Goal: Navigation & Orientation: Understand site structure

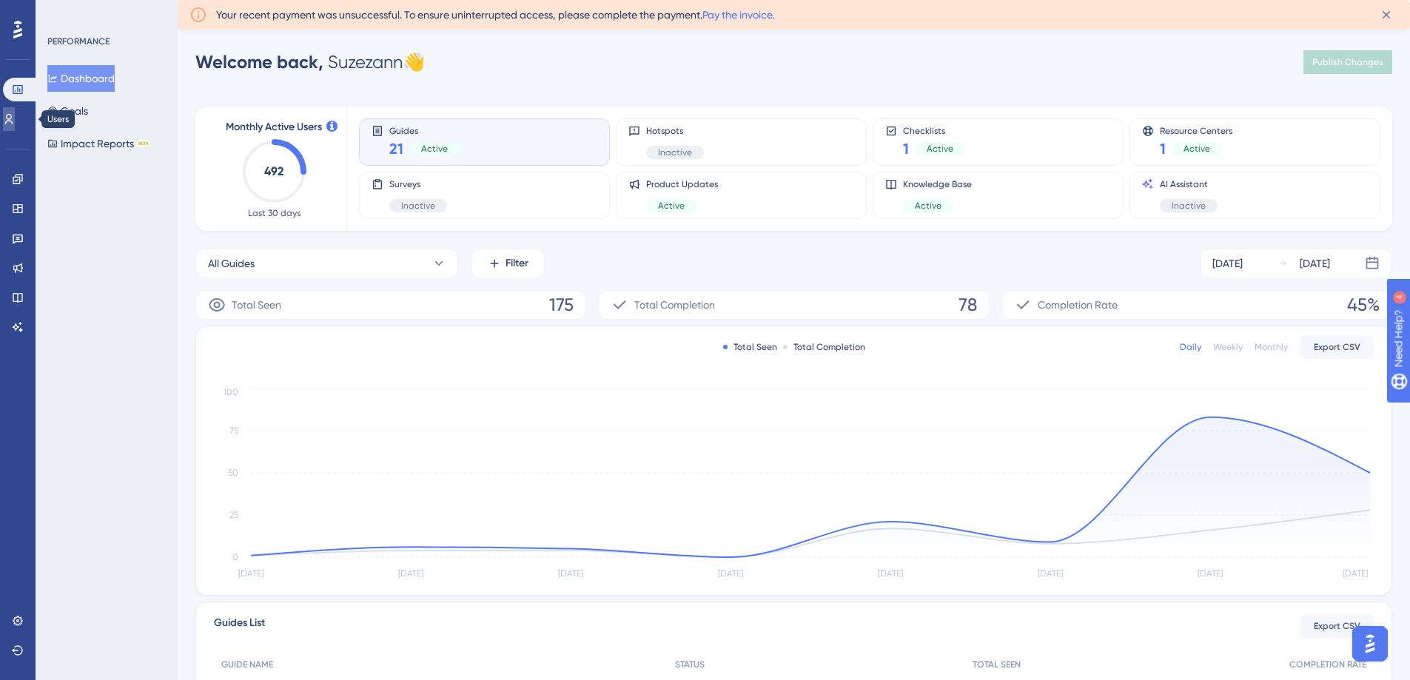
click at [15, 122] on link at bounding box center [9, 119] width 12 height 24
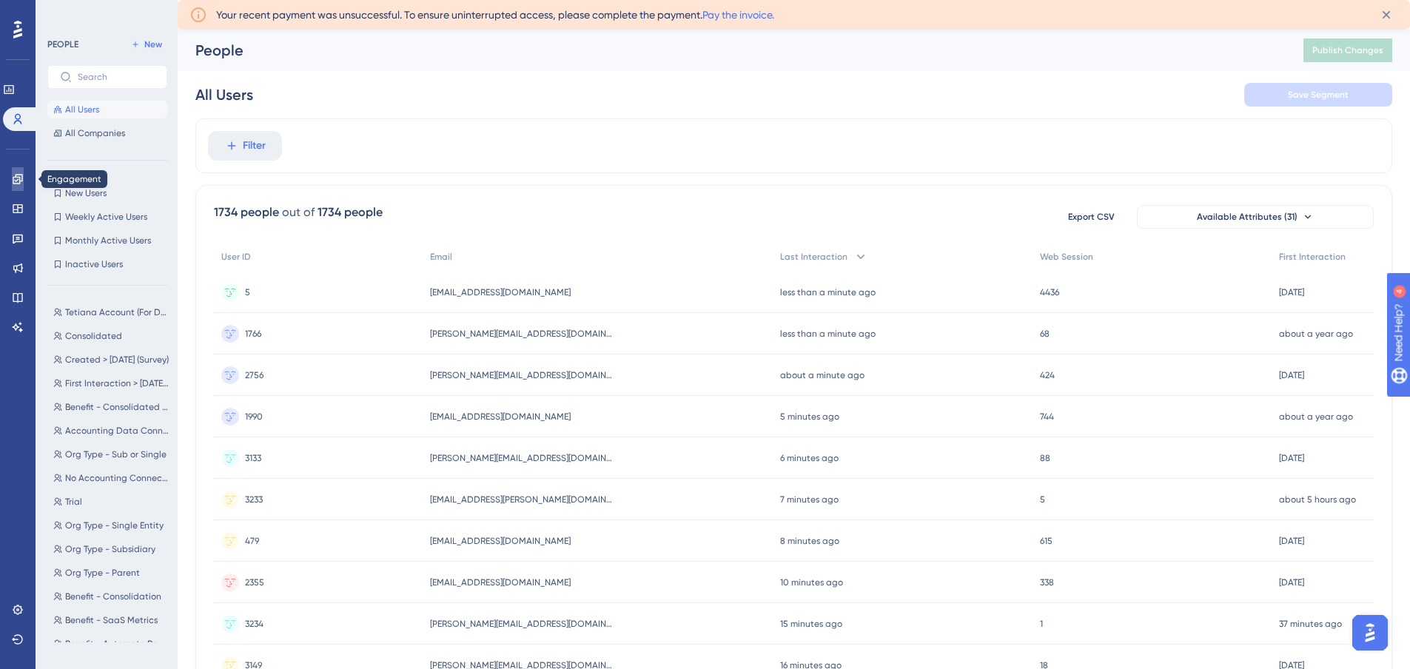
click at [12, 173] on icon at bounding box center [18, 179] width 12 height 12
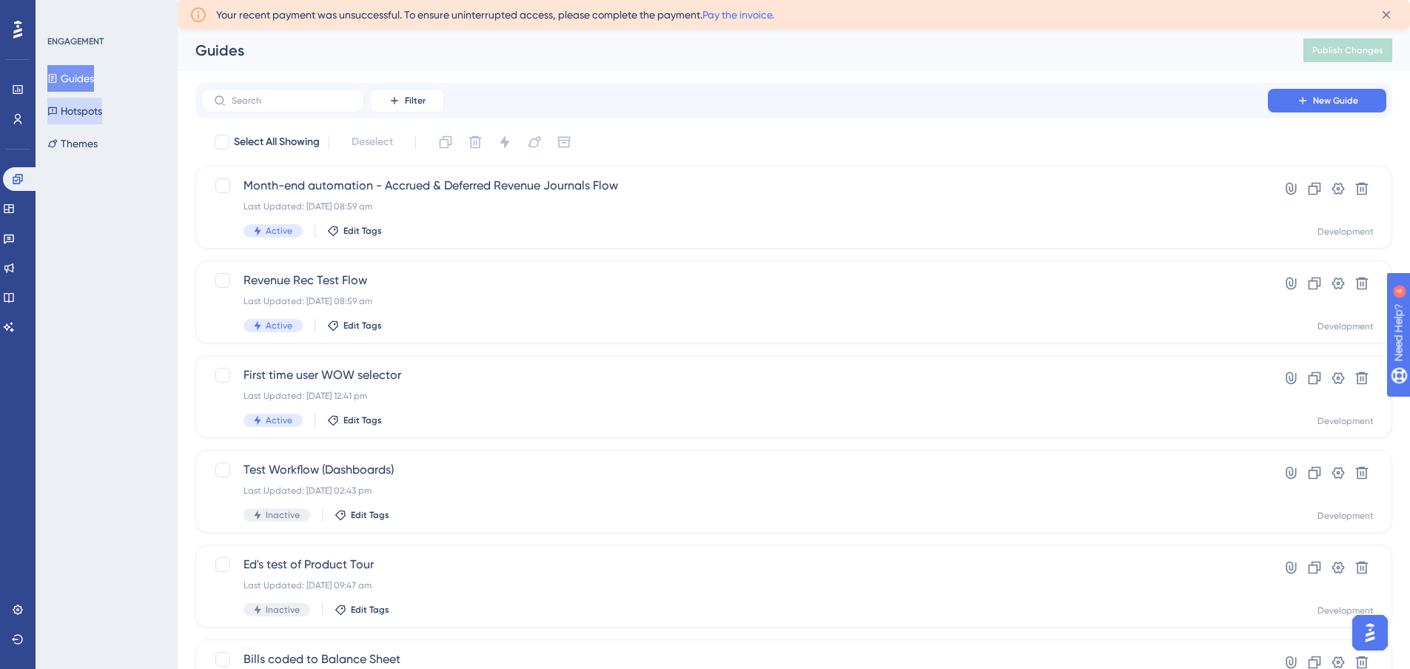
click at [89, 107] on button "Hotspots" at bounding box center [74, 111] width 55 height 27
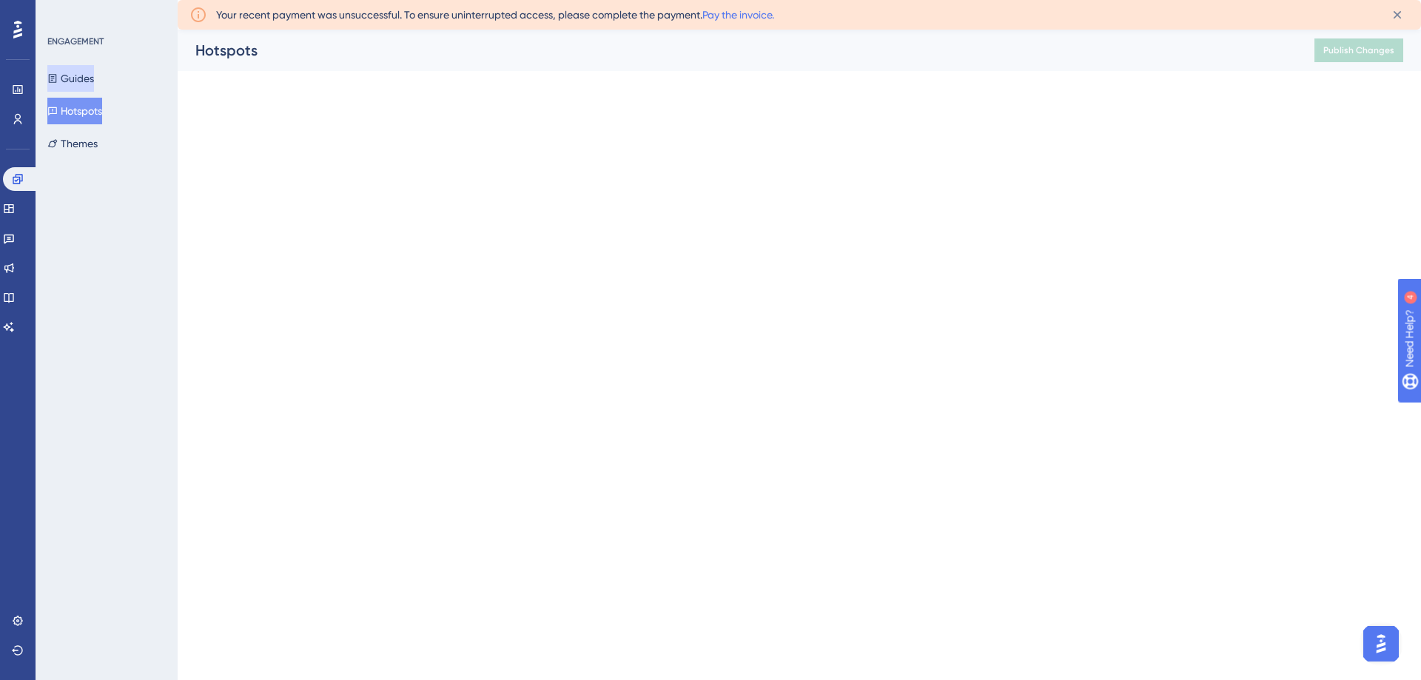
click at [84, 73] on button "Guides" at bounding box center [70, 78] width 47 height 27
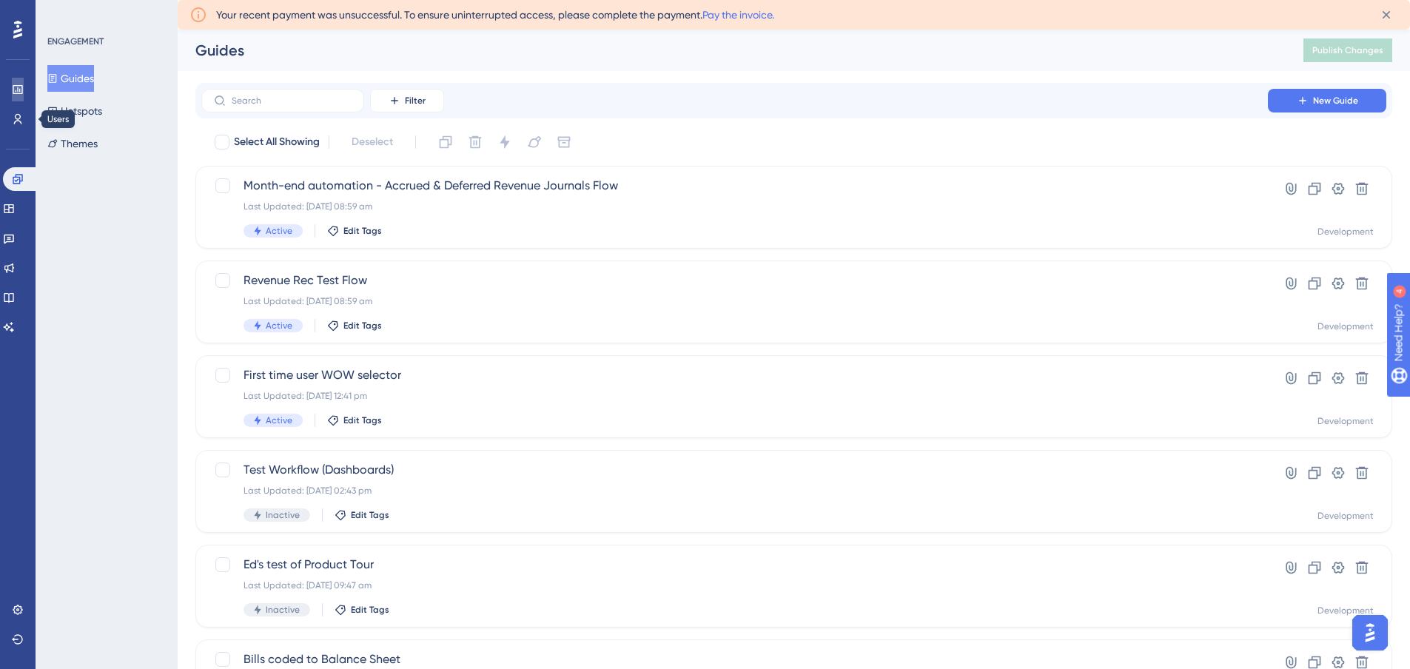
click at [20, 93] on icon at bounding box center [18, 89] width 10 height 9
